Goal: Task Accomplishment & Management: Use online tool/utility

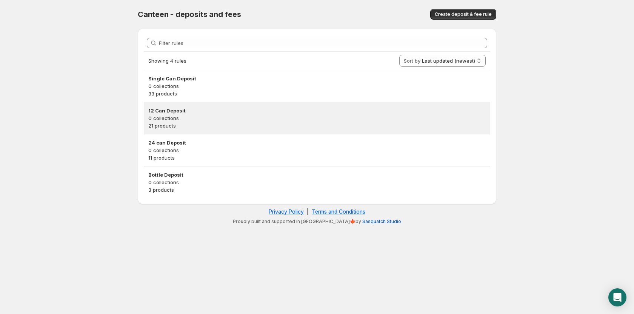
click at [185, 117] on p "0 collections" at bounding box center [317, 118] width 338 height 8
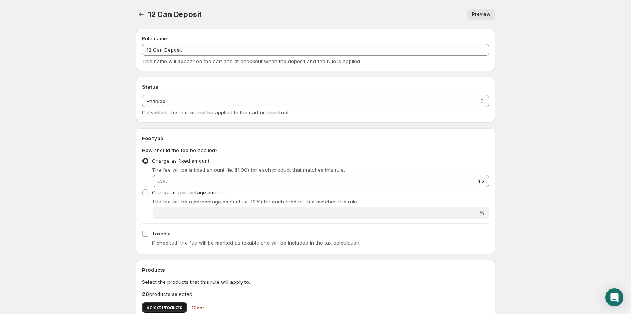
click at [159, 308] on span "Select Products" at bounding box center [165, 308] width 36 height 6
click at [138, 14] on icon "Settings" at bounding box center [141, 15] width 8 height 8
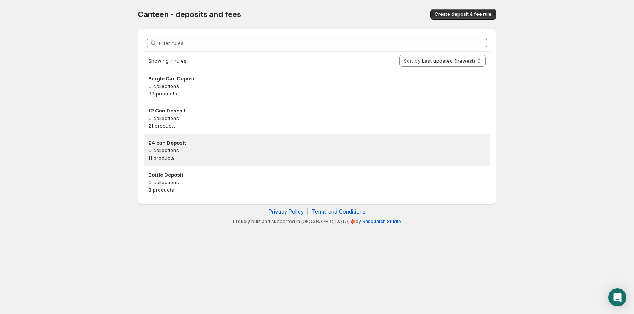
click at [162, 153] on p "0 collections" at bounding box center [317, 151] width 338 height 8
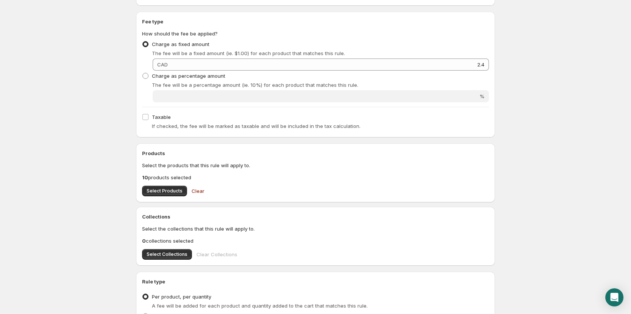
scroll to position [118, 0]
click at [155, 191] on span "Select Products" at bounding box center [165, 190] width 36 height 6
